Goal: Complete application form

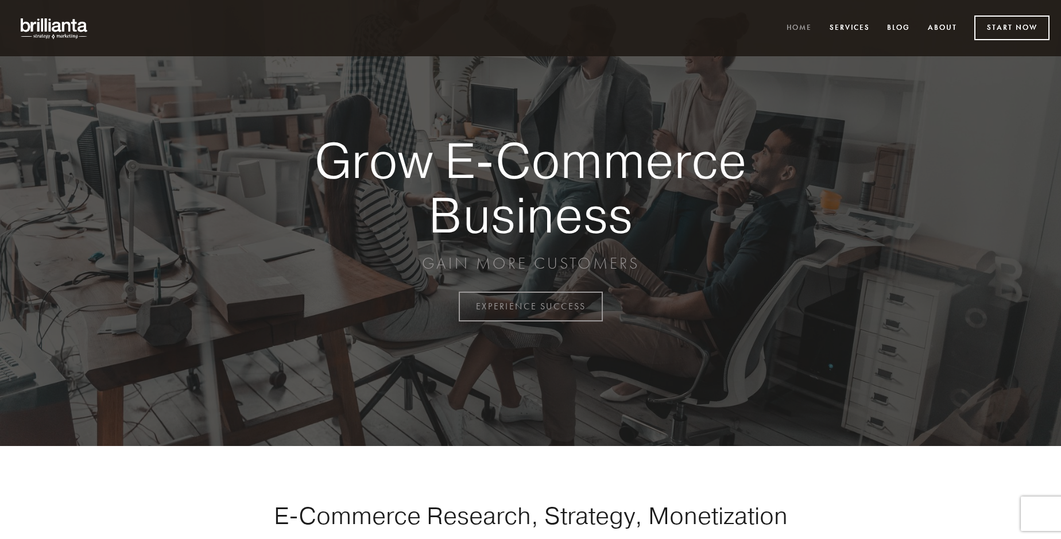
scroll to position [3010, 0]
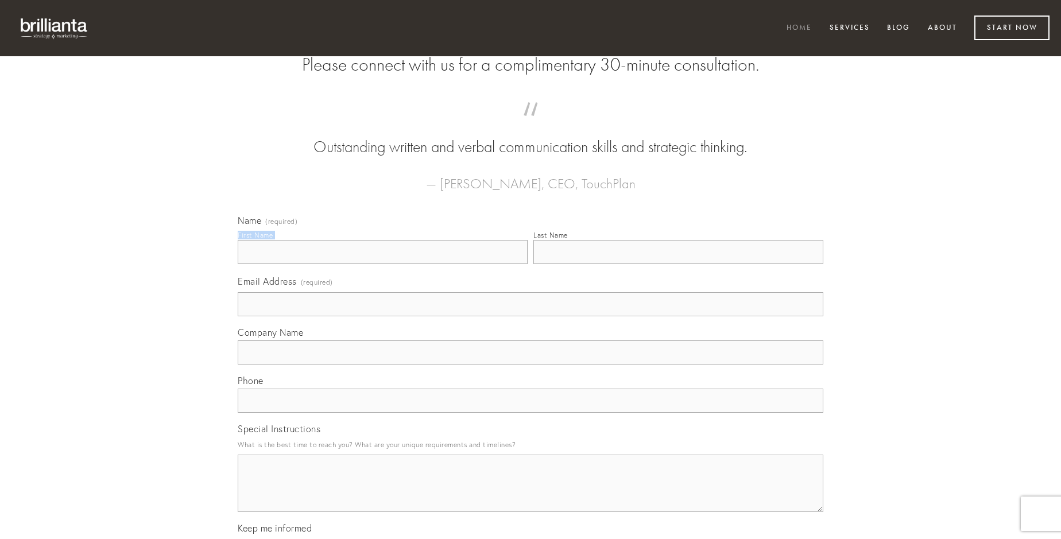
type input "[PERSON_NAME]"
click at [678, 264] on input "Last Name" at bounding box center [678, 252] width 290 height 24
type input "[PERSON_NAME]"
click at [531, 316] on input "Email Address (required)" at bounding box center [531, 304] width 586 height 24
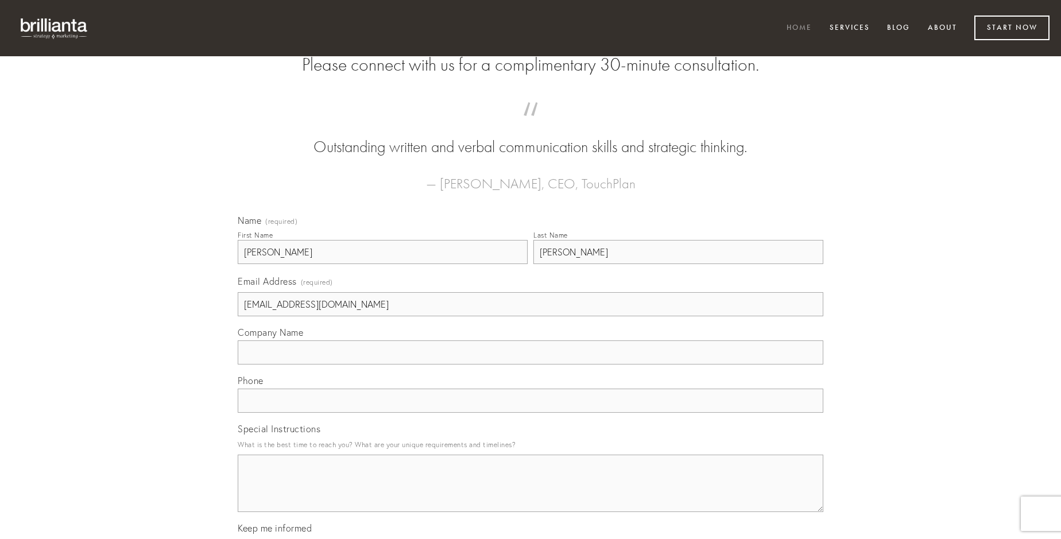
type input "[EMAIL_ADDRESS][DOMAIN_NAME]"
click at [531, 365] on input "Company Name" at bounding box center [531, 352] width 586 height 24
type input "absens"
click at [531, 413] on input "text" at bounding box center [531, 401] width 586 height 24
click at [531, 494] on textarea "Special Instructions" at bounding box center [531, 483] width 586 height 57
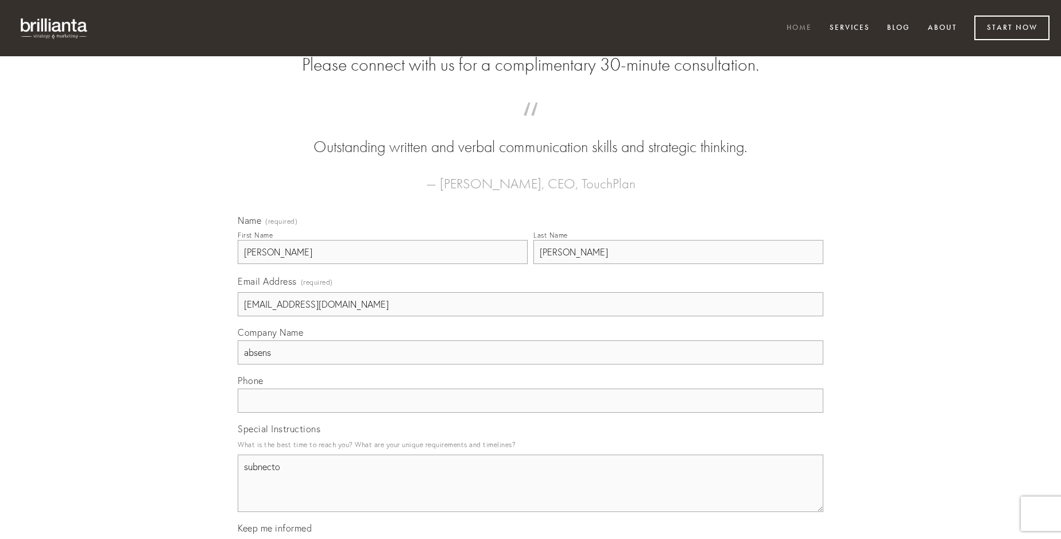
type textarea "subnecto"
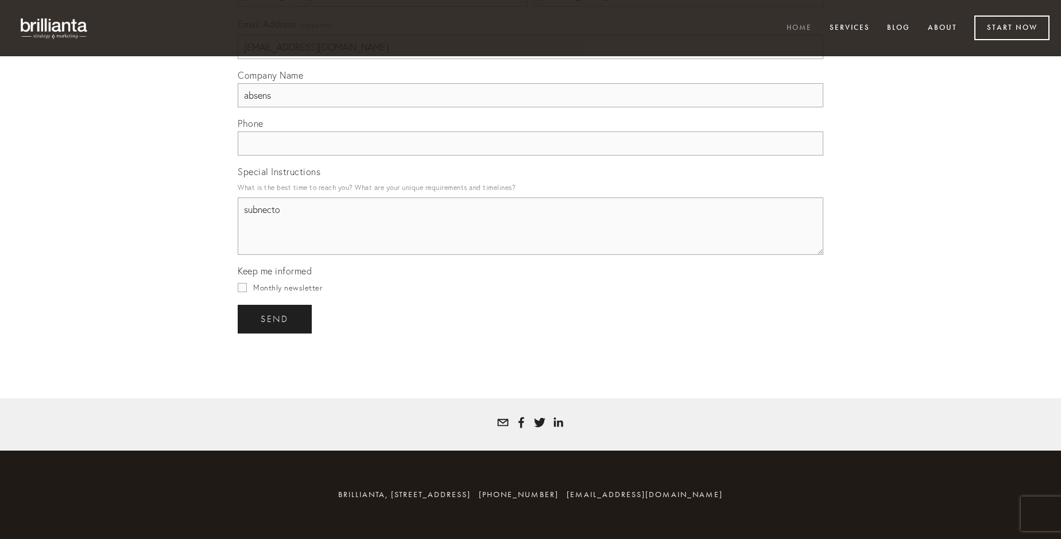
click at [276, 319] on span "send" at bounding box center [275, 319] width 28 height 10
